Goal: Navigation & Orientation: Find specific page/section

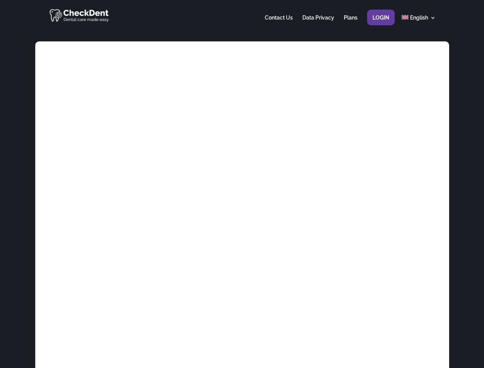
click at [242, 15] on div at bounding box center [241, 15] width 387 height 30
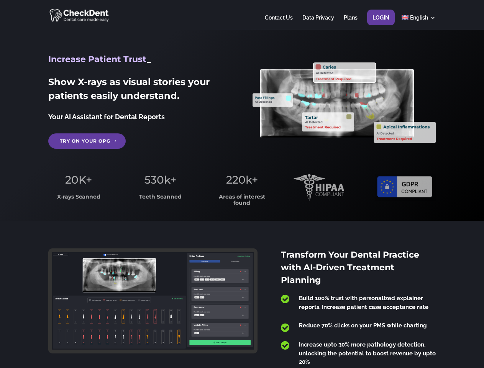
click at [242, 184] on span "220k+" at bounding box center [242, 179] width 32 height 13
click at [242, 15] on div at bounding box center [241, 15] width 387 height 30
